Goal: Transaction & Acquisition: Purchase product/service

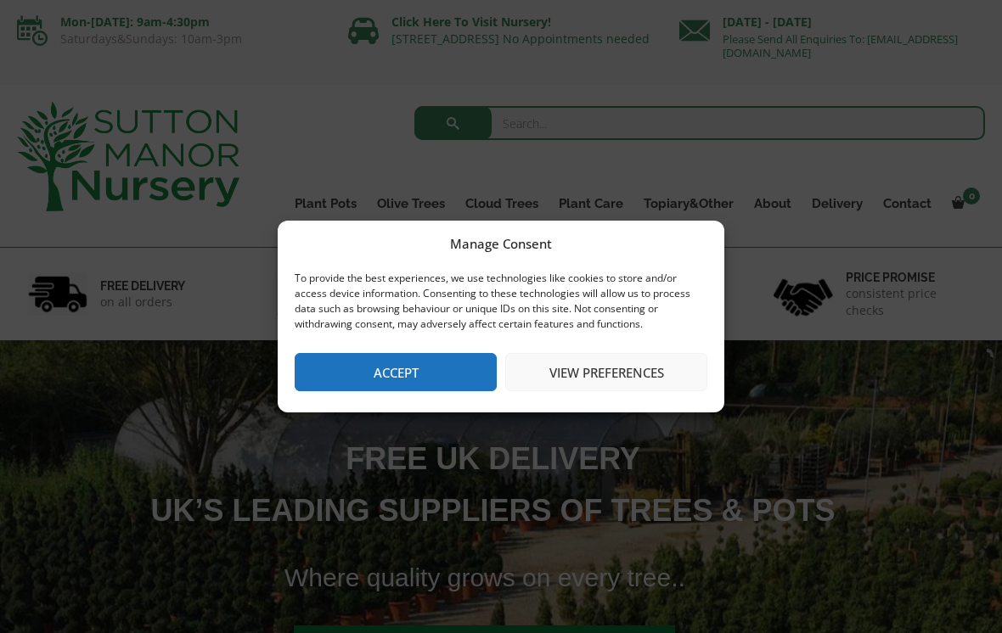
click at [430, 371] on button "Accept" at bounding box center [396, 372] width 202 height 38
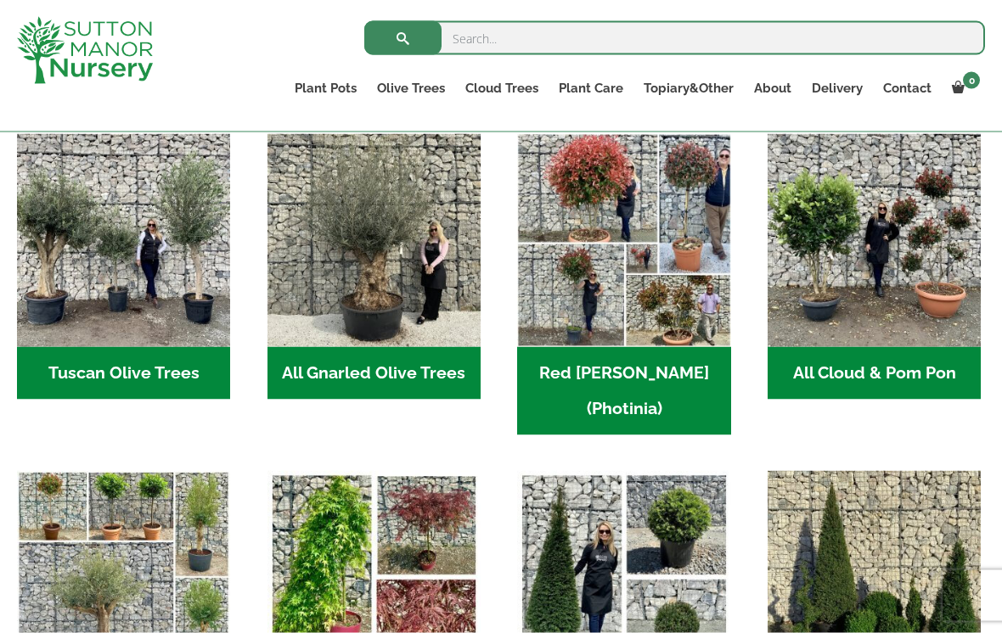
scroll to position [869, 0]
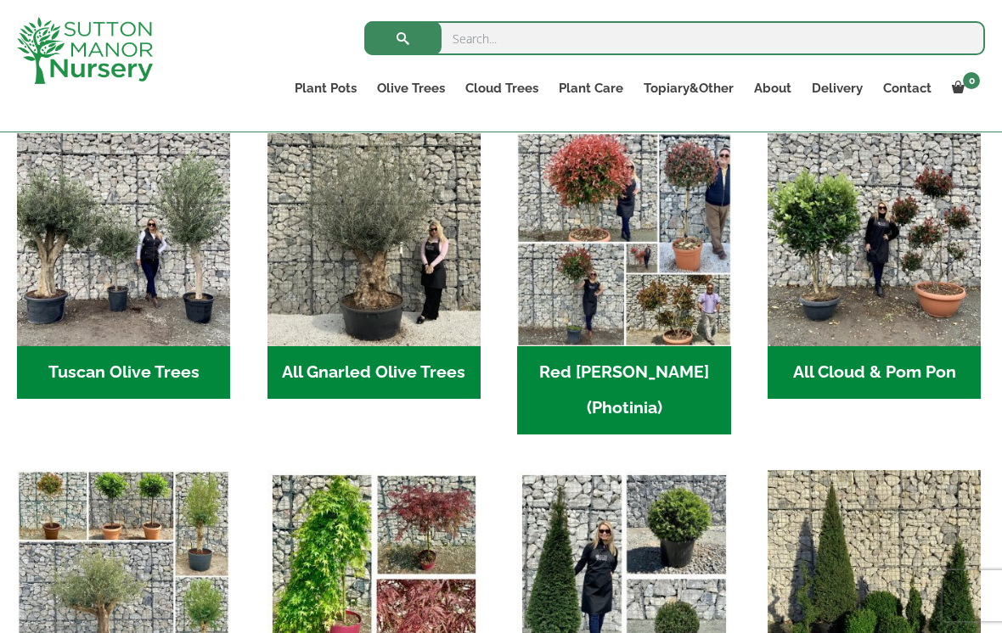
click at [398, 280] on img "Visit product category All Gnarled Olive Trees" at bounding box center [373, 239] width 213 height 213
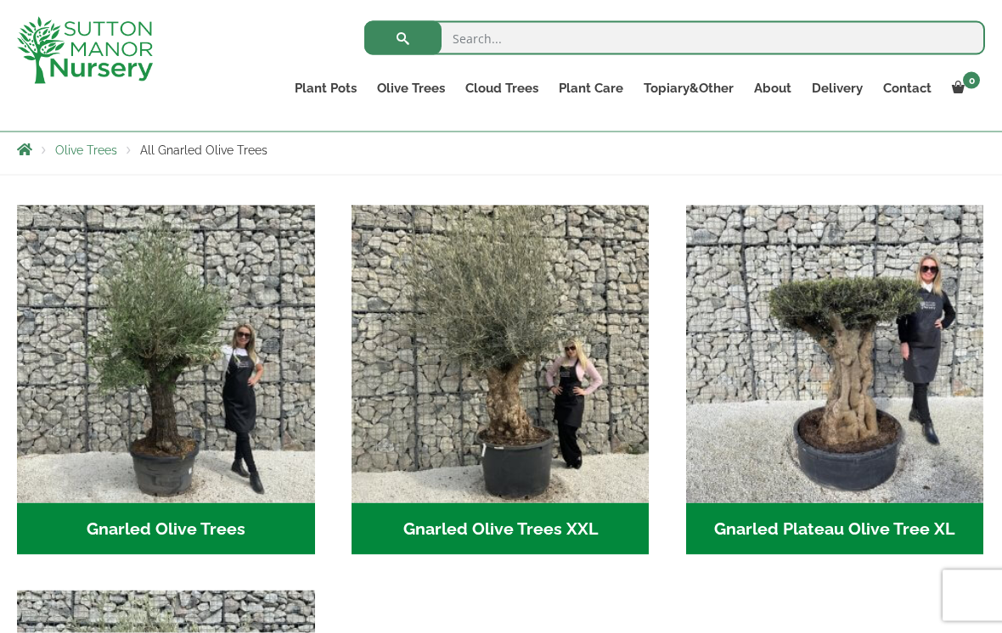
scroll to position [299, 0]
click at [200, 335] on img "Visit product category Gnarled Olive Trees" at bounding box center [166, 354] width 298 height 298
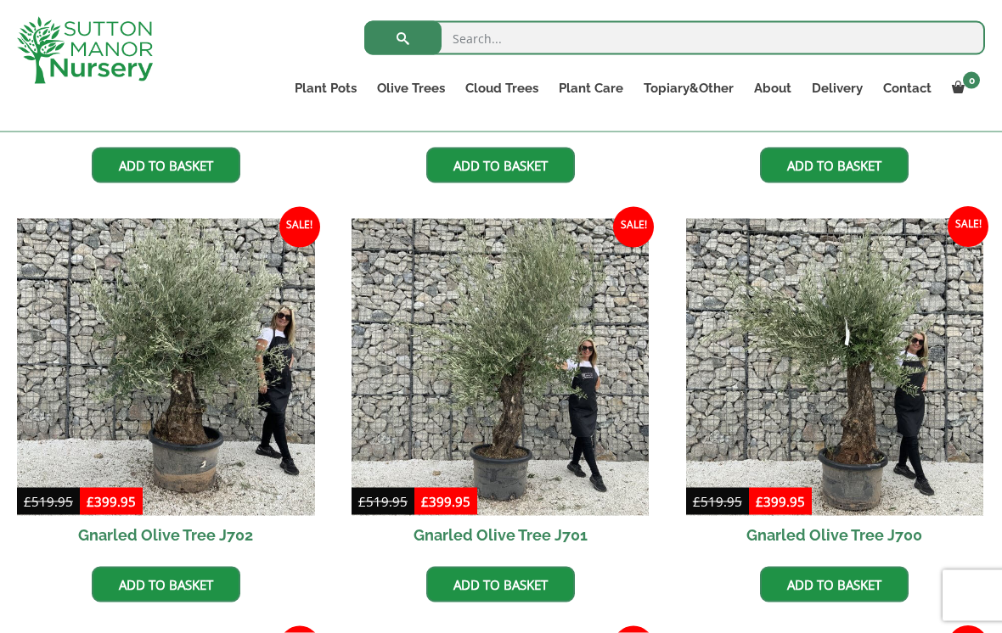
scroll to position [768, 0]
click at [221, 350] on img at bounding box center [166, 367] width 298 height 298
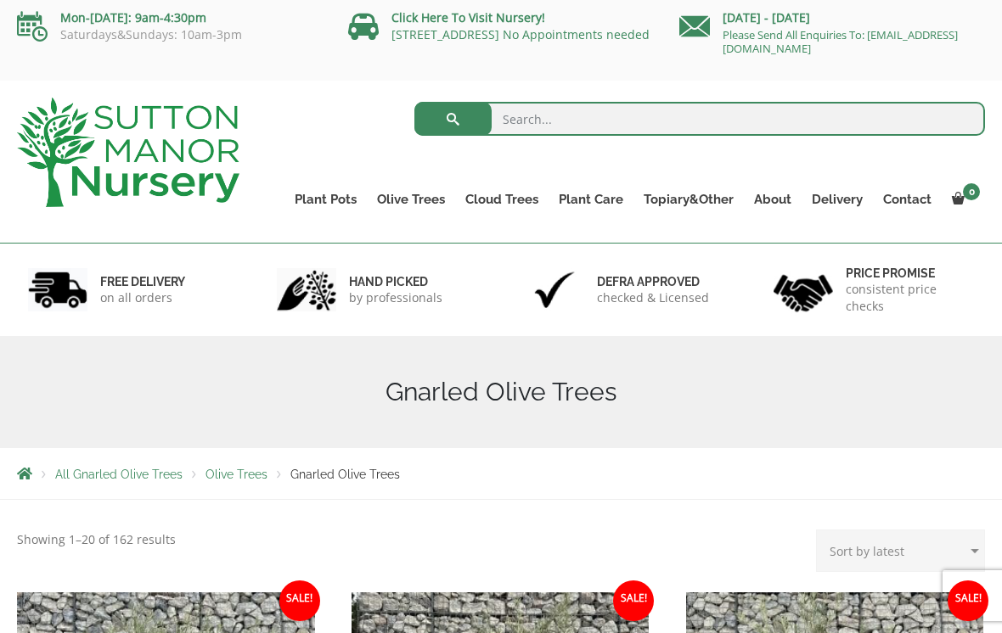
scroll to position [0, 0]
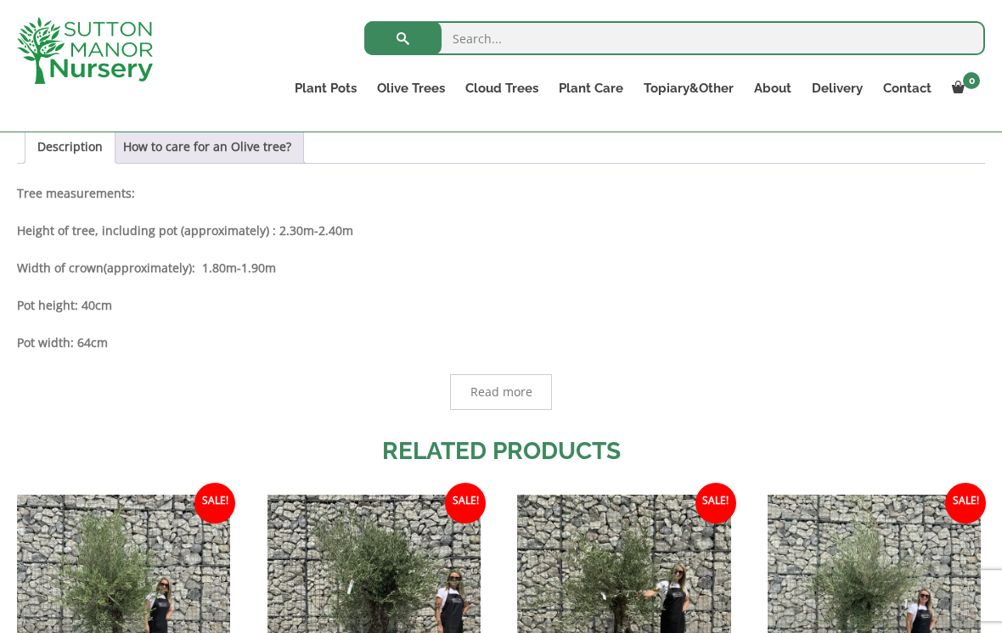
scroll to position [894, 0]
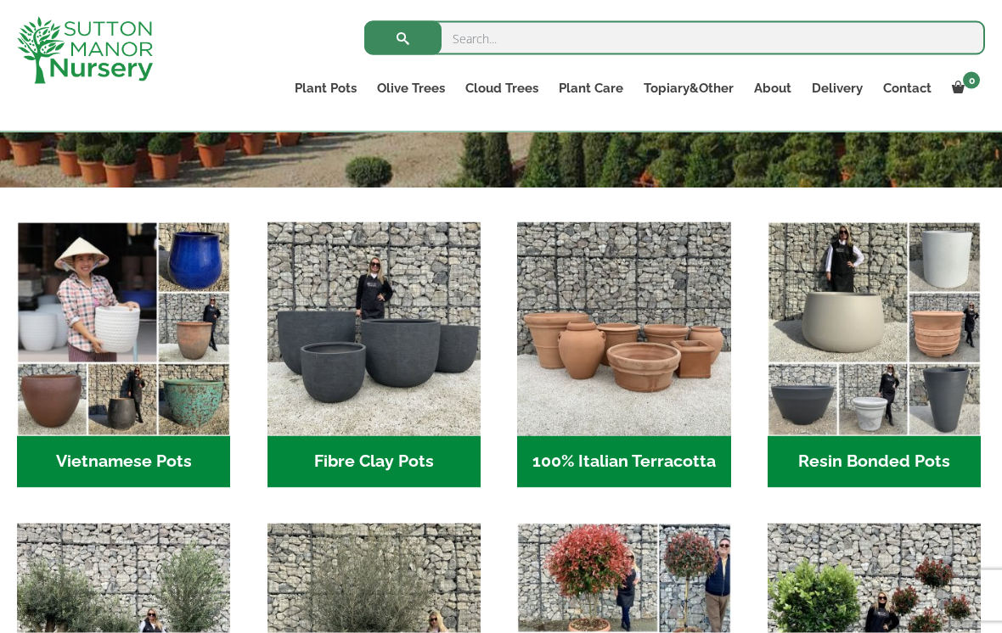
scroll to position [429, 0]
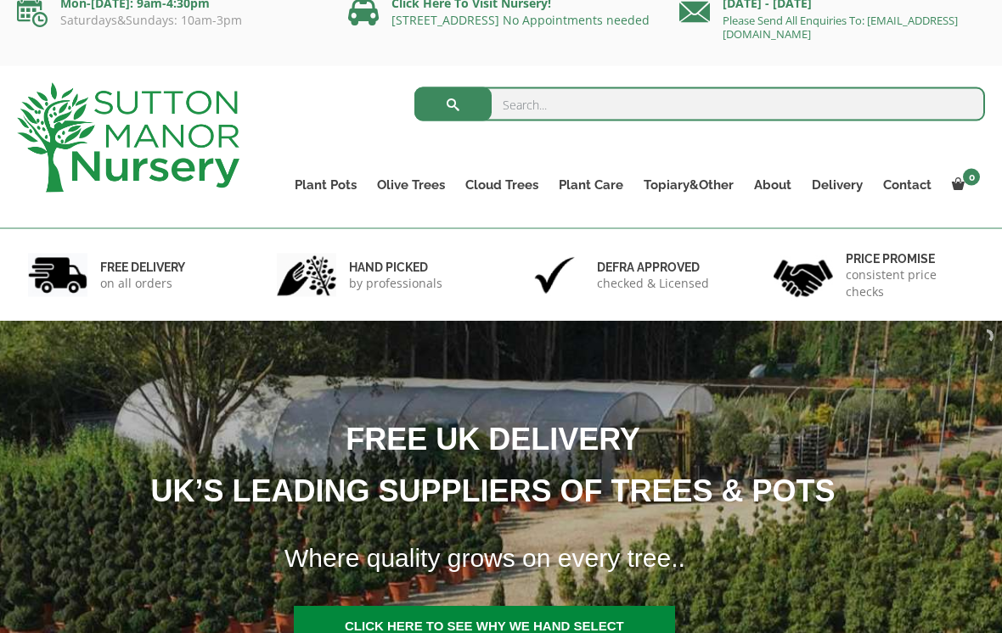
scroll to position [20, 0]
click at [0, 0] on link "Big Bell Pots" at bounding box center [0, 0] width 0 height 0
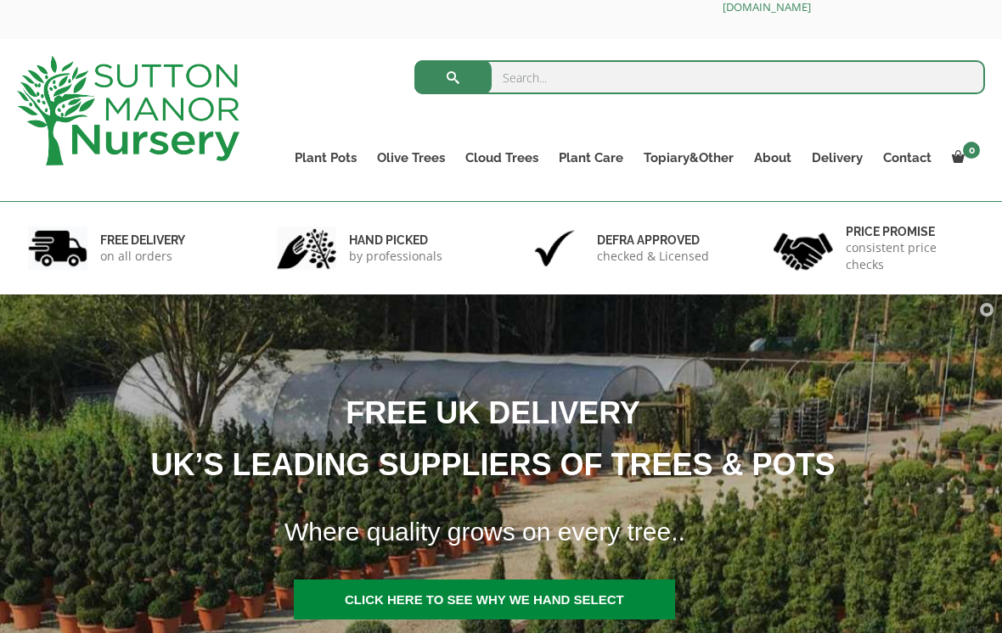
scroll to position [0, 0]
